Goal: Information Seeking & Learning: Learn about a topic

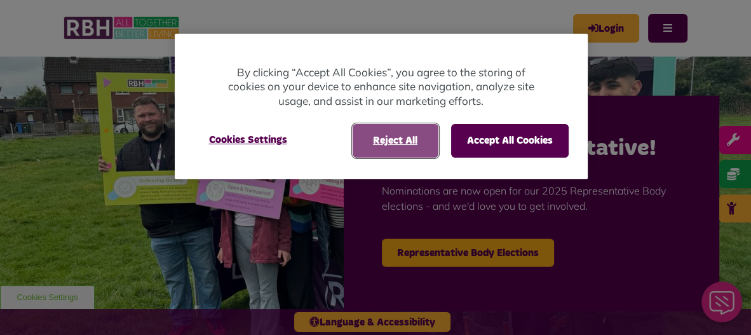
click at [396, 138] on button "Reject All" at bounding box center [395, 140] width 86 height 33
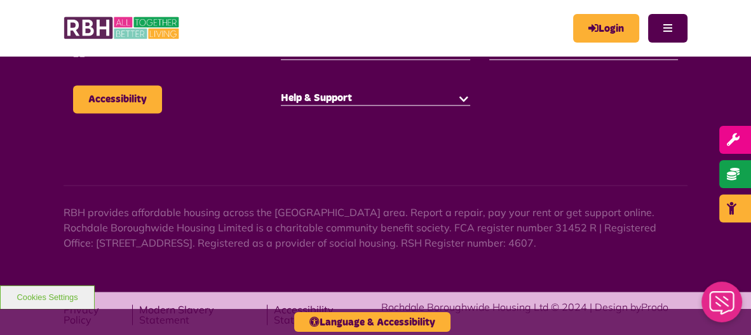
scroll to position [1515, 0]
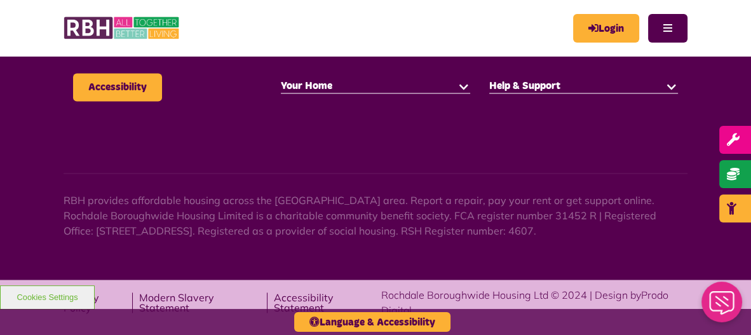
click at [316, 29] on link "Social Housing" at bounding box center [316, 22] width 70 height 13
click at [314, 53] on link "Buying a Home" at bounding box center [317, 47] width 72 height 13
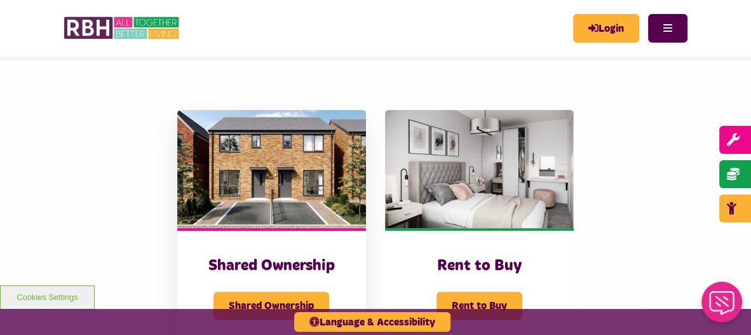
scroll to position [254, 0]
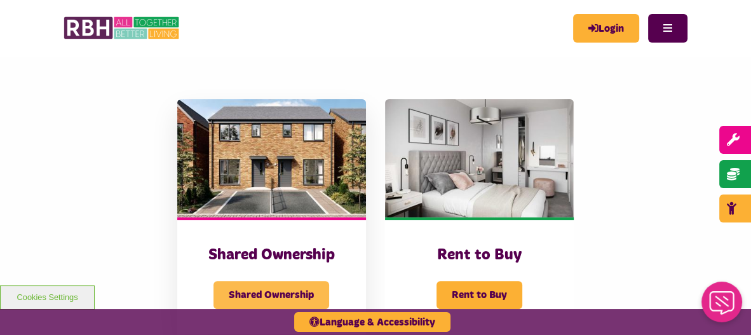
click at [220, 281] on span "Shared Ownership" at bounding box center [271, 295] width 116 height 28
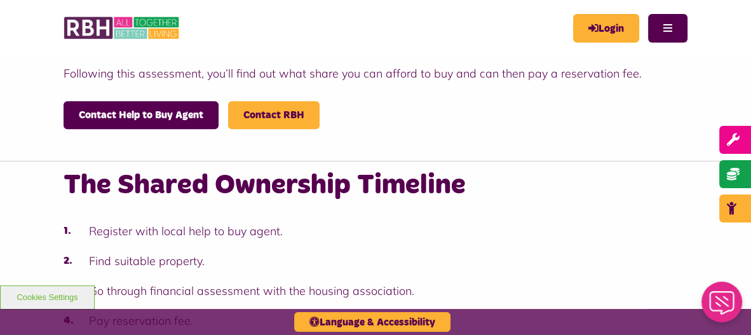
scroll to position [1147, 0]
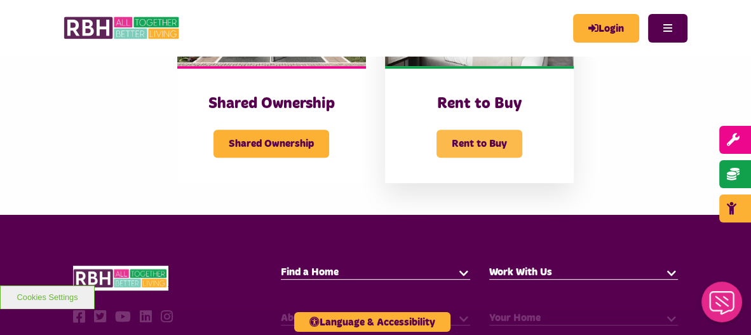
click at [522, 130] on span "Rent to Buy" at bounding box center [479, 144] width 86 height 28
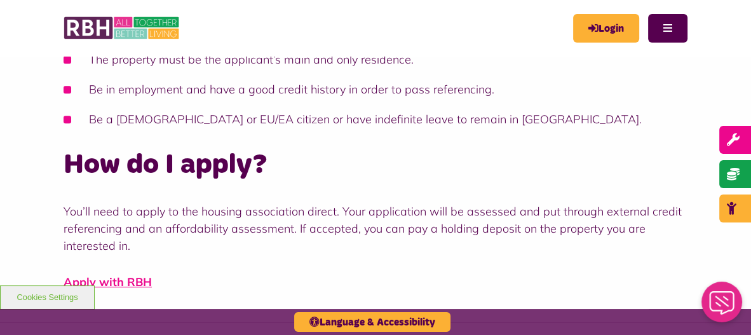
scroll to position [655, 0]
